Goal: Communication & Community: Answer question/provide support

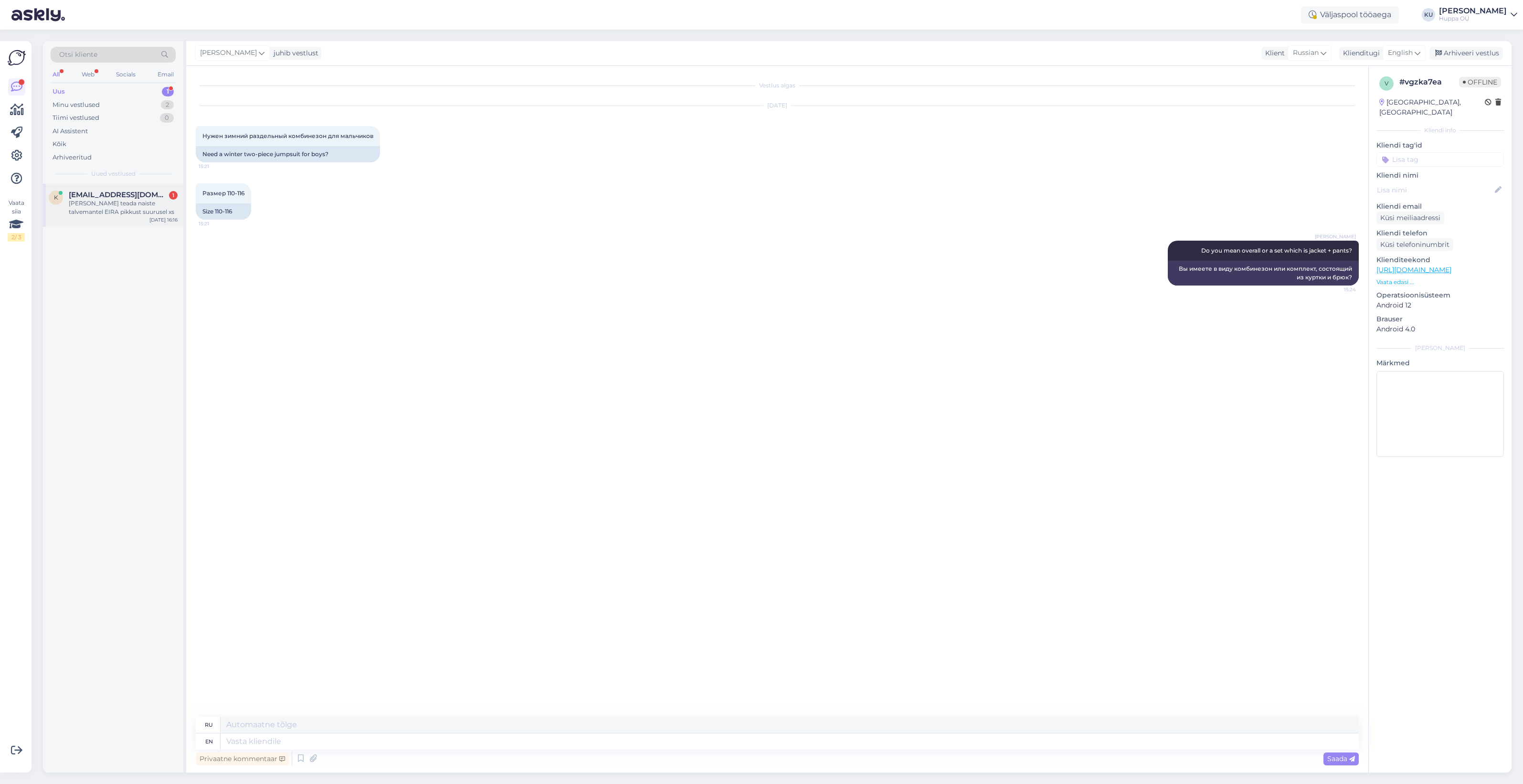
click at [111, 199] on div "Sooviks teada naiste talvemantel EIRA pikkust suurusel xs" at bounding box center [123, 208] width 109 height 17
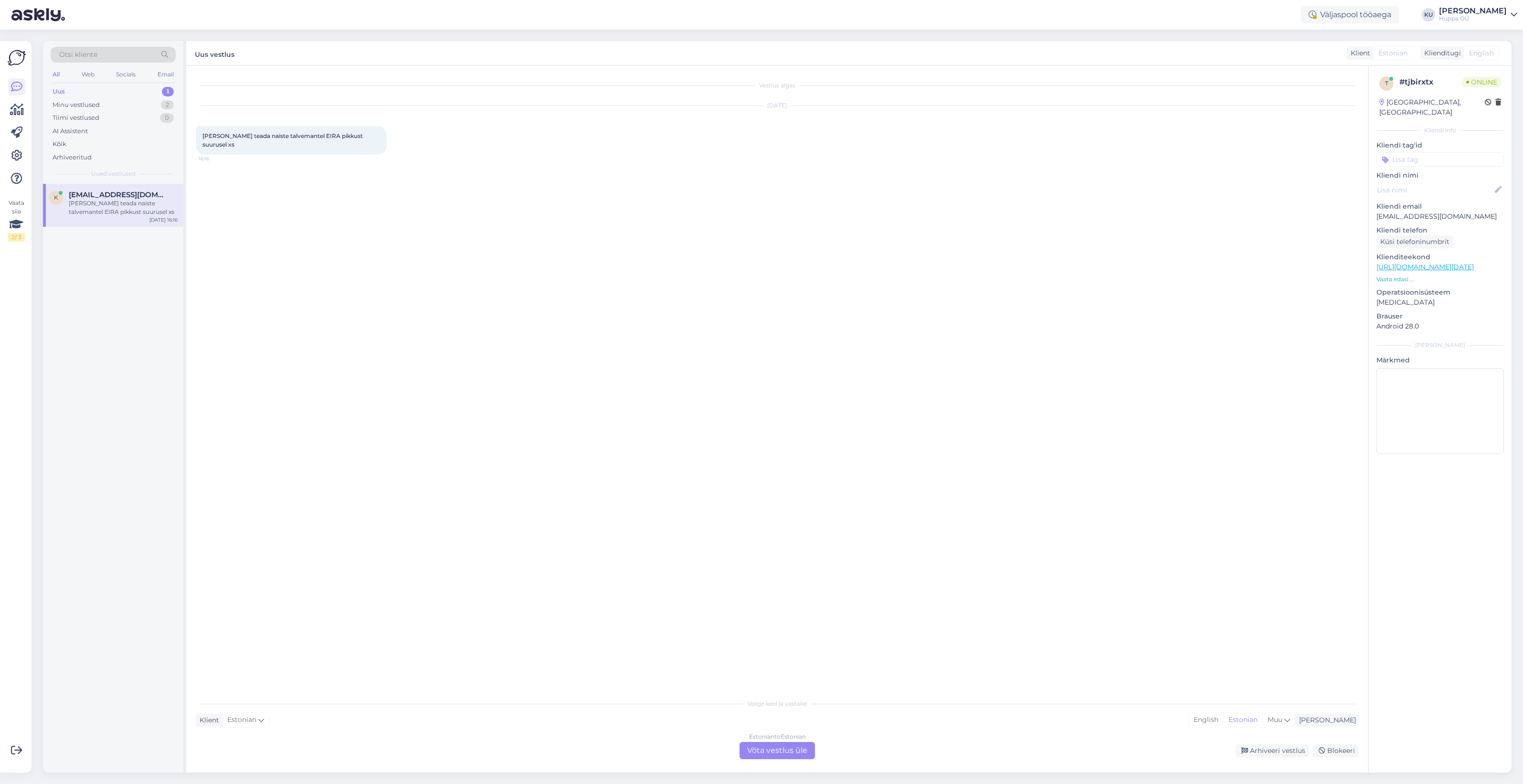
click at [768, 750] on div "Estonian to Estonian Võta vestlus üle" at bounding box center [777, 750] width 76 height 17
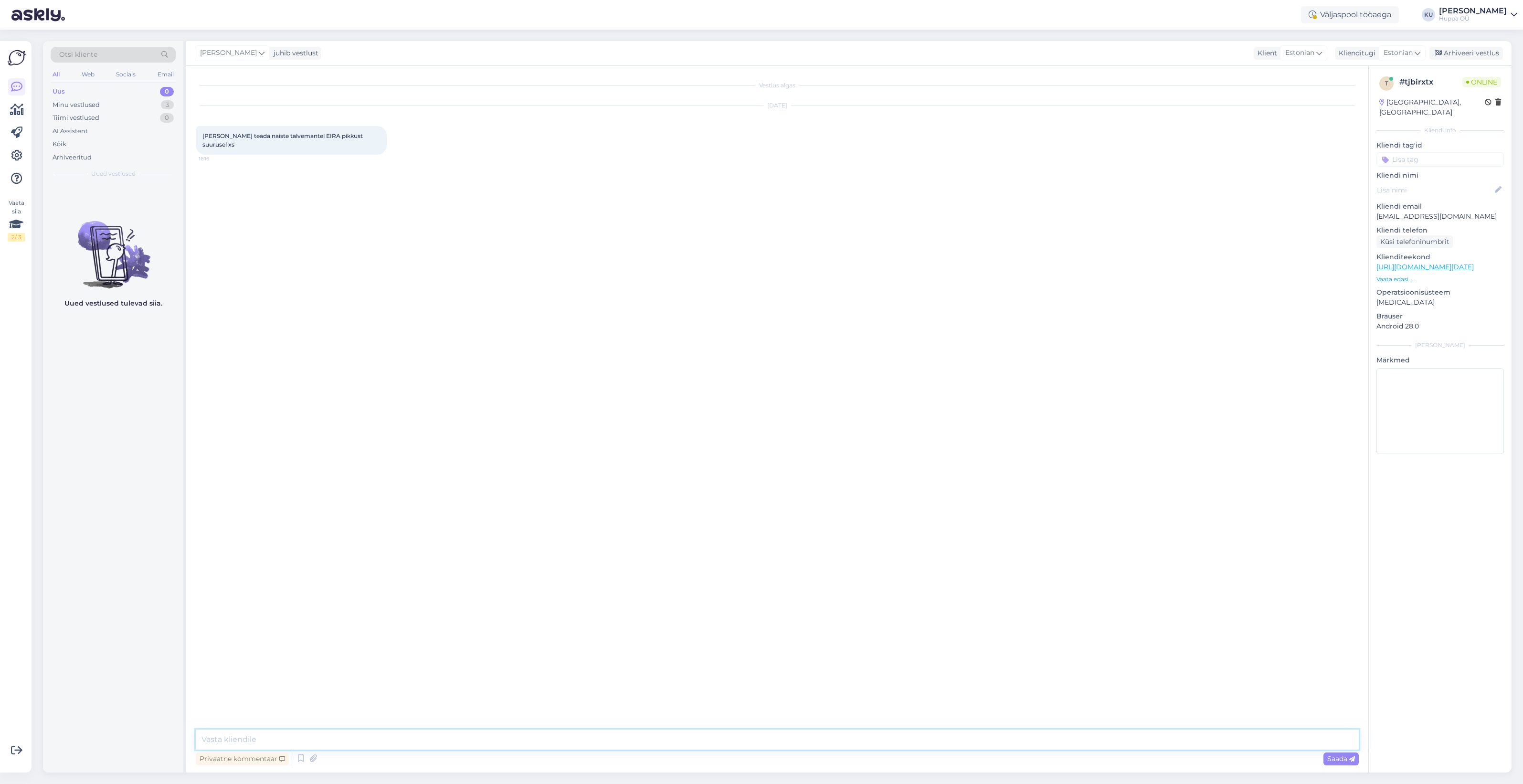
click at [301, 741] on textarea at bounding box center [777, 739] width 1163 height 20
type textarea "Tere! Pikkus on 111 cm, mõõdetud õlapunktist"
click at [1461, 53] on div "Arhiveeri vestlus" at bounding box center [1466, 53] width 73 height 13
